Goal: Task Accomplishment & Management: Use online tool/utility

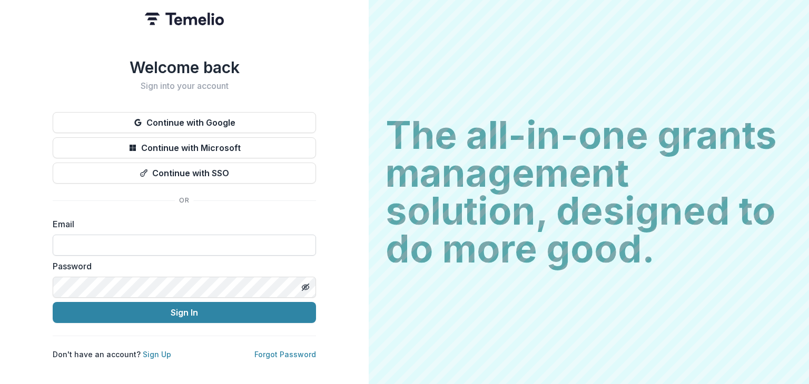
click at [141, 236] on input at bounding box center [184, 245] width 263 height 21
type input "**********"
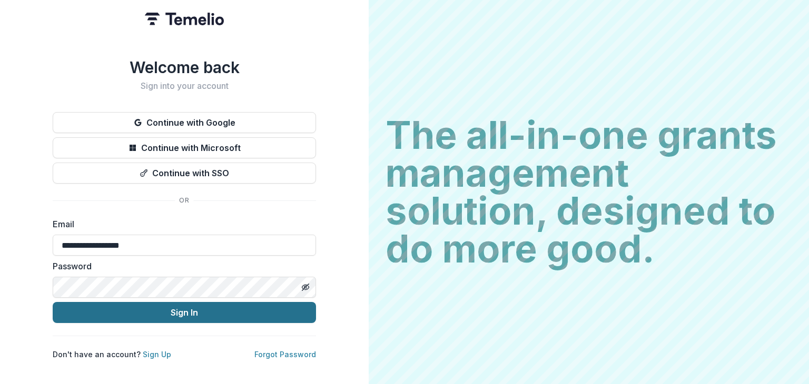
click at [136, 304] on button "Sign In" at bounding box center [184, 312] width 263 height 21
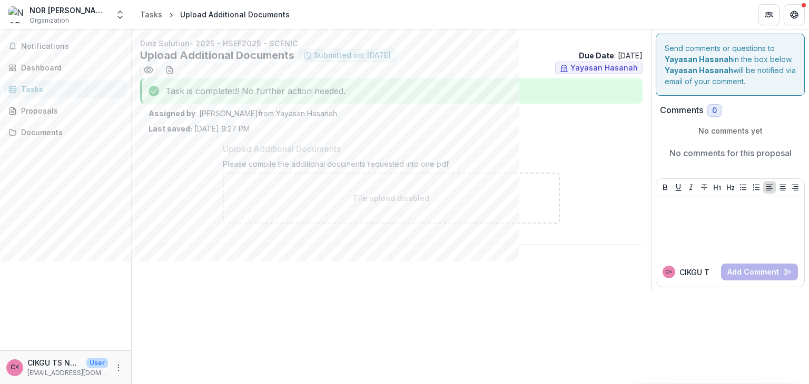
drag, startPoint x: 212, startPoint y: 112, endPoint x: 275, endPoint y: 114, distance: 63.2
click at [275, 114] on p "Assigned by : [PERSON_NAME] from Yayasan Hasanah" at bounding box center [390, 113] width 485 height 11
click at [41, 107] on div "Proposals" at bounding box center [69, 110] width 97 height 11
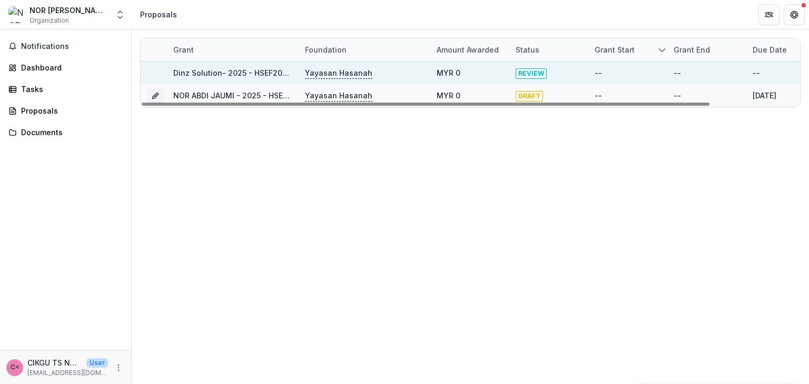
click at [530, 72] on span "REVIEW" at bounding box center [530, 73] width 31 height 11
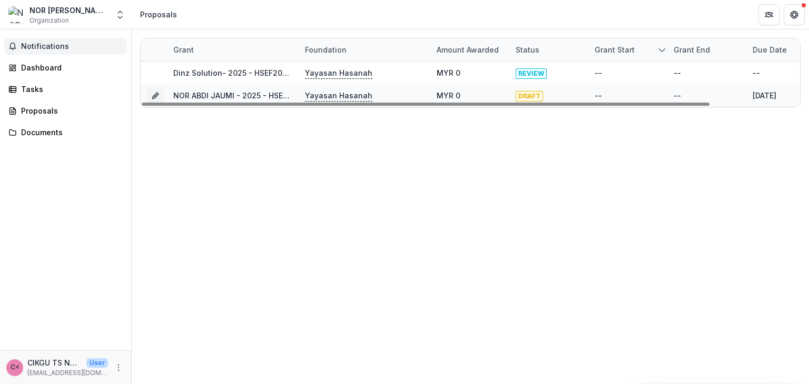
click at [47, 45] on span "Notifications" at bounding box center [72, 46] width 102 height 9
